Goal: Information Seeking & Learning: Learn about a topic

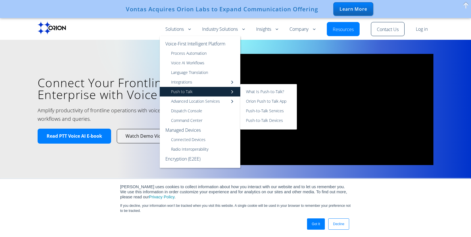
click at [177, 90] on link "Push to Talk" at bounding box center [200, 92] width 81 height 10
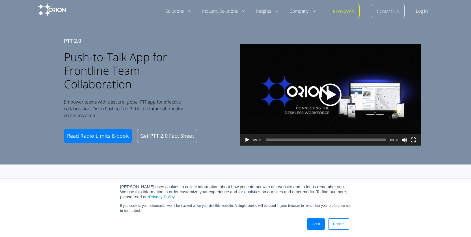
click at [326, 92] on div "Play" at bounding box center [330, 95] width 23 height 23
click at [412, 140] on button "Fullscreen" at bounding box center [413, 144] width 6 height 14
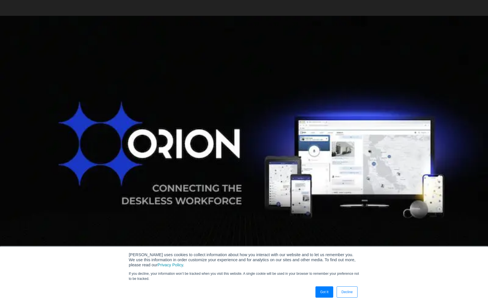
click at [471, 237] on button "Fullscreen" at bounding box center [481, 304] width 6 height 14
